Goal: Information Seeking & Learning: Learn about a topic

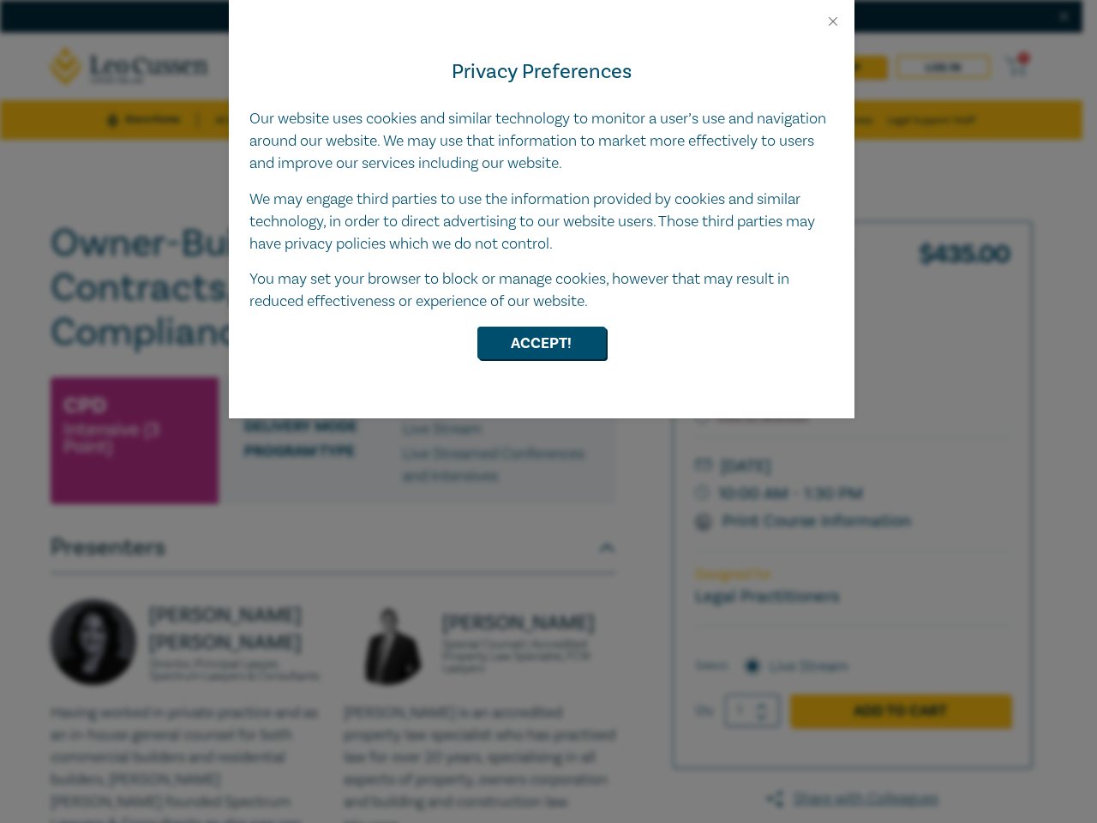
click at [549, 411] on div "Privacy Preferences Our website uses cookies and similar technology to monitor …" at bounding box center [542, 223] width 626 height 389
click at [833, 21] on button "Close" at bounding box center [832, 21] width 15 height 15
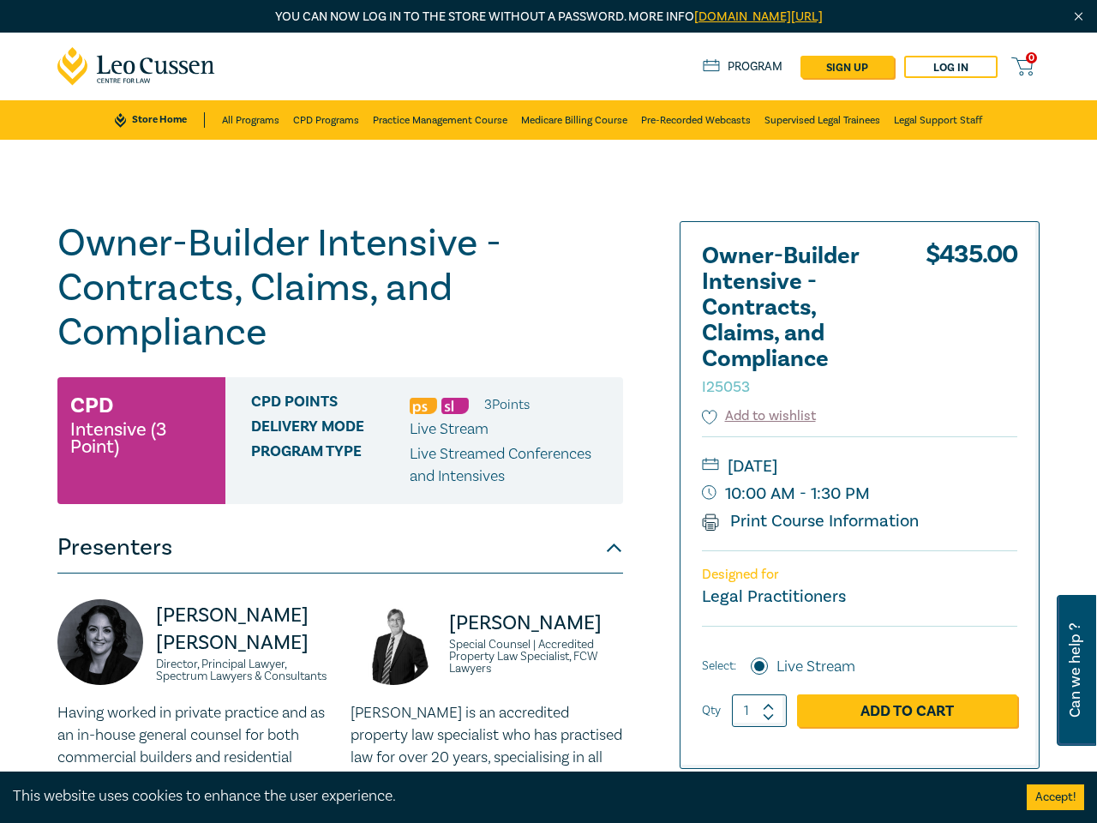
click at [542, 343] on h1 "Owner-Builder Intensive - Contracts, Claims, and Compliance I25053" at bounding box center [340, 288] width 566 height 134
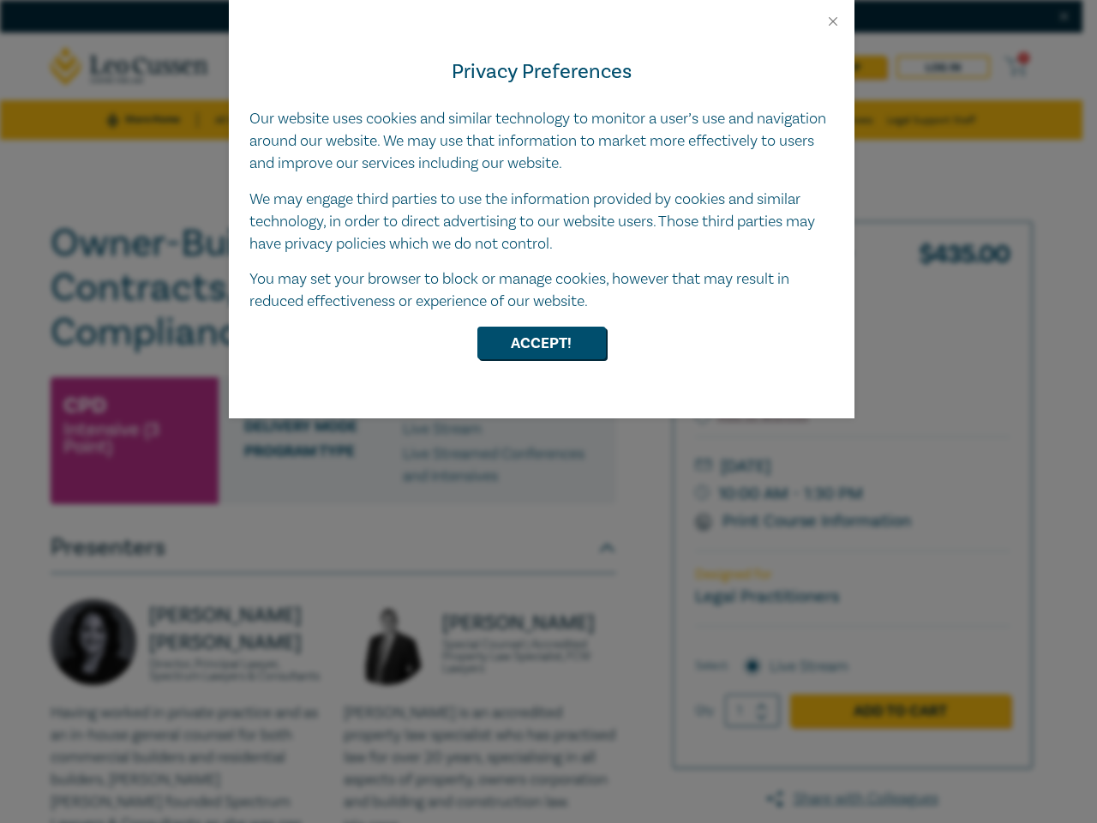
click at [549, 411] on div "Privacy Preferences Our website uses cookies and similar technology to monitor …" at bounding box center [542, 223] width 626 height 389
click at [833, 21] on button "Close" at bounding box center [832, 21] width 15 height 15
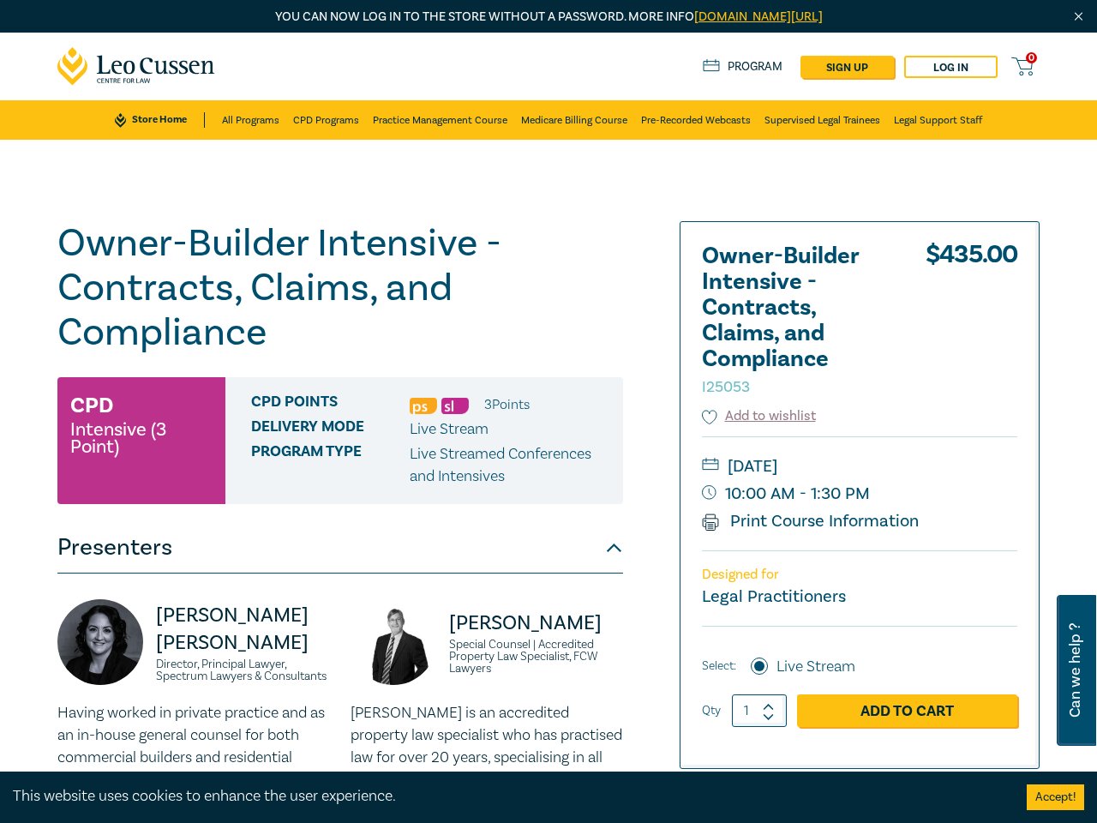
click at [542, 343] on h1 "Owner-Builder Intensive - Contracts, Claims, and Compliance I25053" at bounding box center [340, 288] width 566 height 134
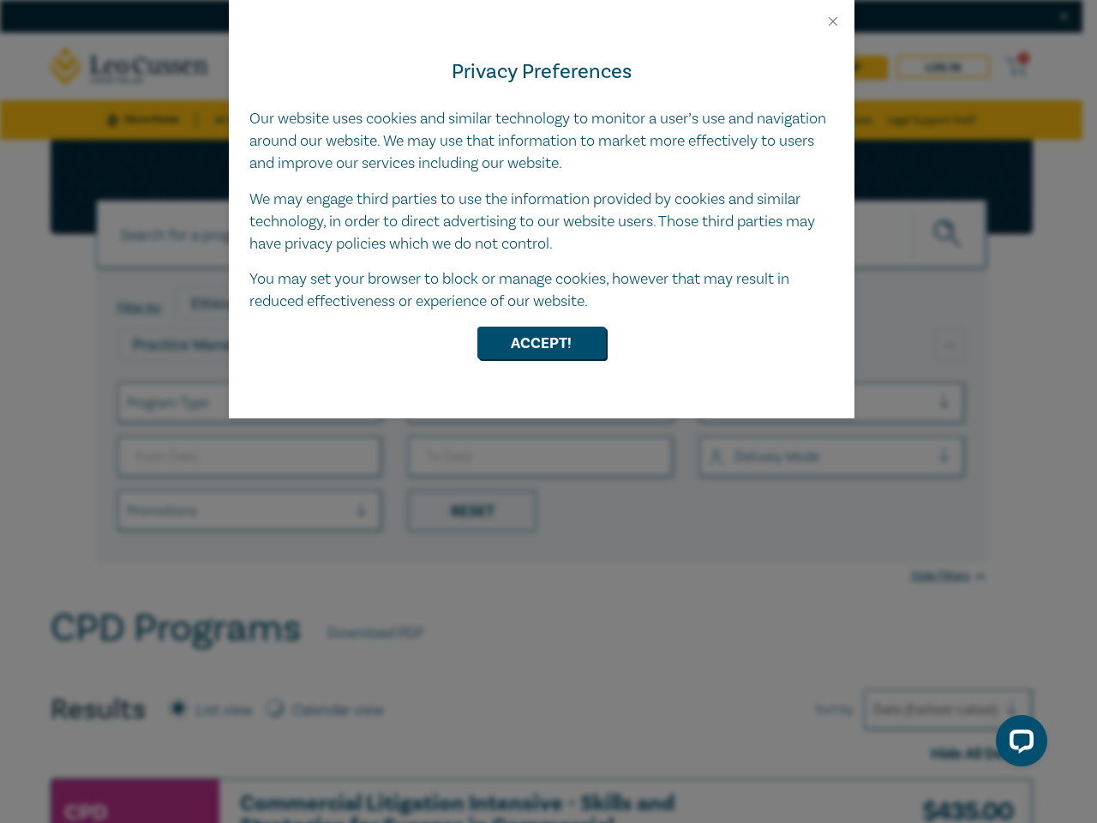
click at [549, 411] on div "Privacy Preferences Our website uses cookies and similar technology to monitor …" at bounding box center [542, 223] width 626 height 389
click at [833, 21] on button "Close" at bounding box center [832, 21] width 15 height 15
